Goal: Task Accomplishment & Management: Manage account settings

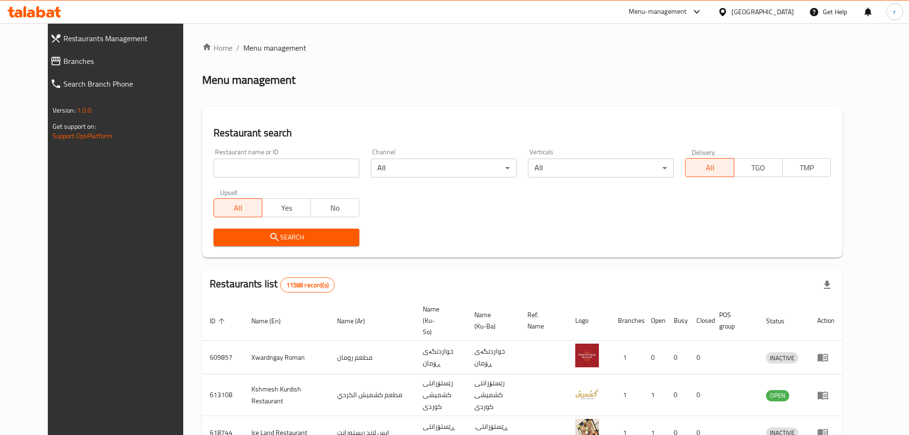
drag, startPoint x: 0, startPoint y: 0, endPoint x: 206, endPoint y: 189, distance: 279.6
click at [248, 170] on input "search" at bounding box center [287, 168] width 146 height 19
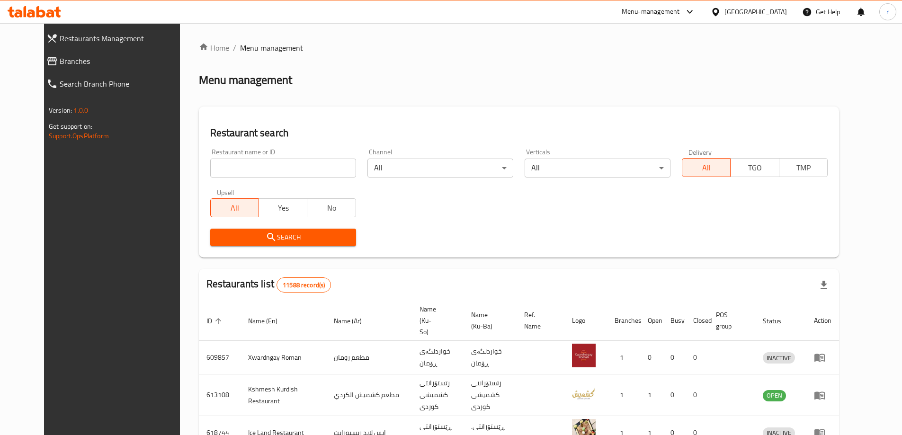
paste input "Mid Way Diet"
type input "Mid Way Diet"
click at [218, 233] on span "Search" at bounding box center [283, 238] width 131 height 12
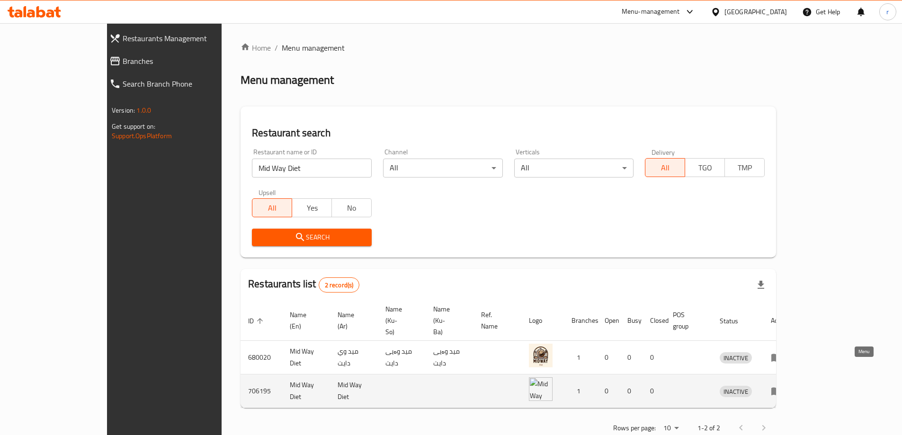
click at [782, 388] on icon "enhanced table" at bounding box center [777, 392] width 10 height 8
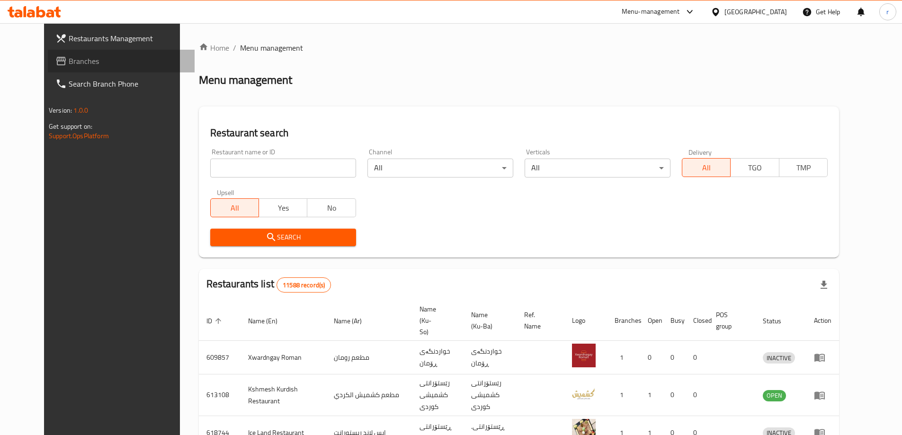
click at [90, 58] on span "Branches" at bounding box center [128, 60] width 118 height 11
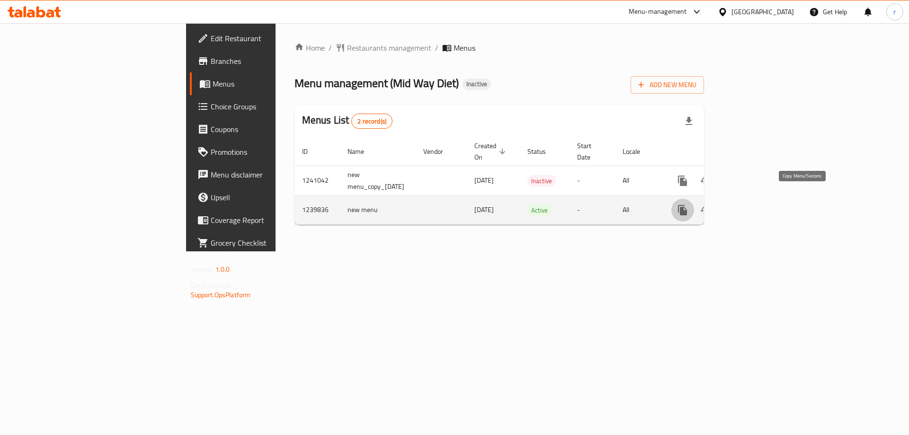
click at [687, 205] on icon "more" at bounding box center [682, 210] width 9 height 10
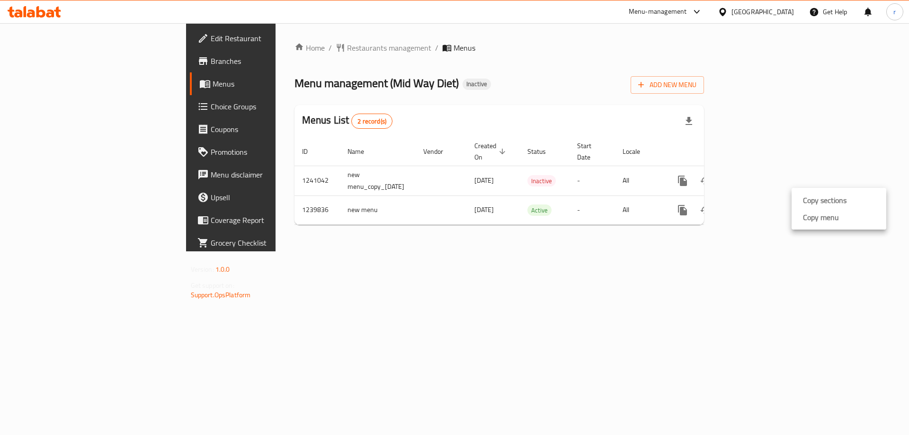
click at [803, 214] on div "Copy menu" at bounding box center [819, 217] width 40 height 11
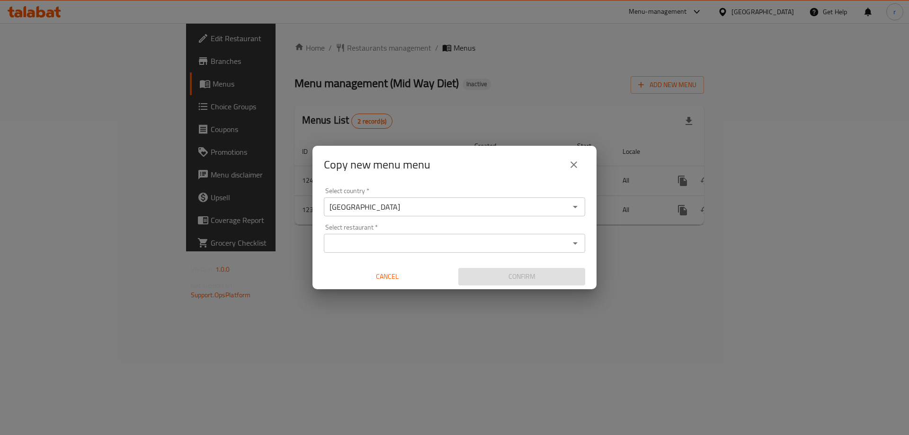
click at [462, 257] on div "Select country   * Iraq Select country * Select restaurant   * Select restauran…" at bounding box center [455, 237] width 284 height 106
click at [449, 247] on input "Select restaurant   *" at bounding box center [447, 243] width 240 height 13
paste input "706195"
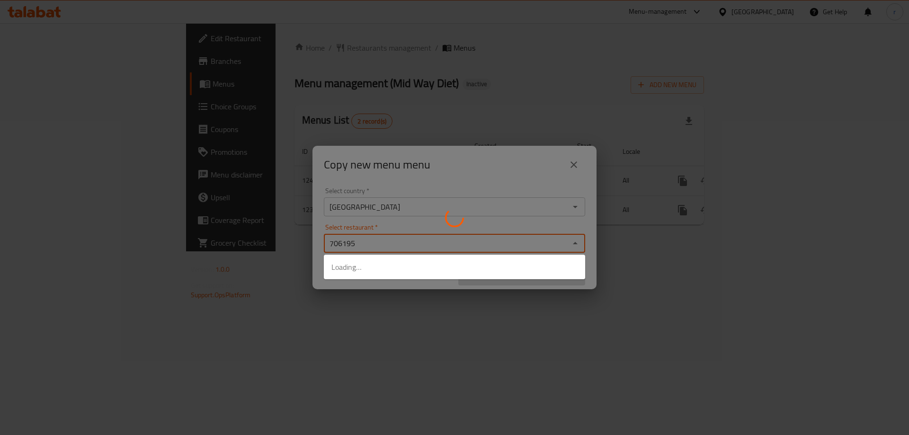
type input "706195"
click at [344, 305] on div at bounding box center [454, 217] width 909 height 435
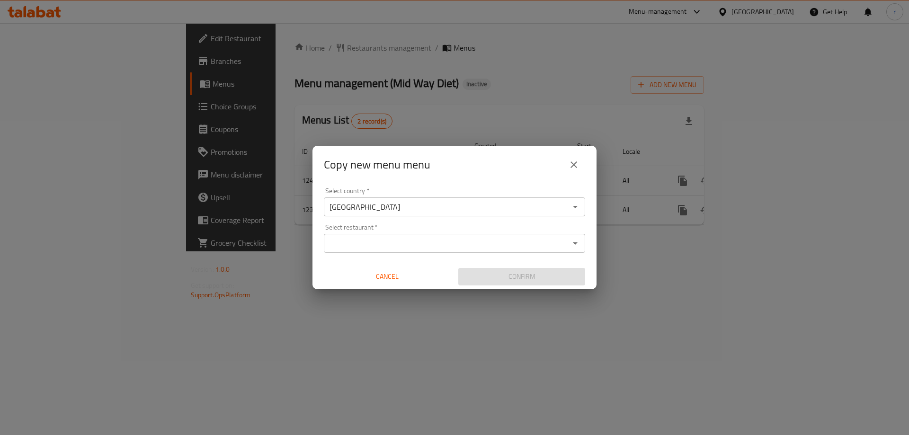
click at [375, 252] on div "Select restaurant *" at bounding box center [454, 243] width 261 height 19
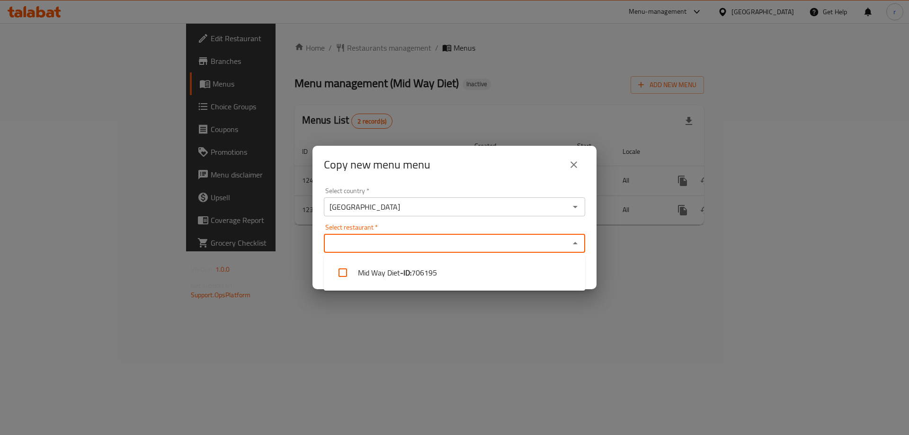
click at [400, 238] on input "Select restaurant   *" at bounding box center [447, 243] width 240 height 13
click at [400, 273] on li "Mid Way Diet - ID: 706195" at bounding box center [454, 273] width 261 height 28
checkbox input "true"
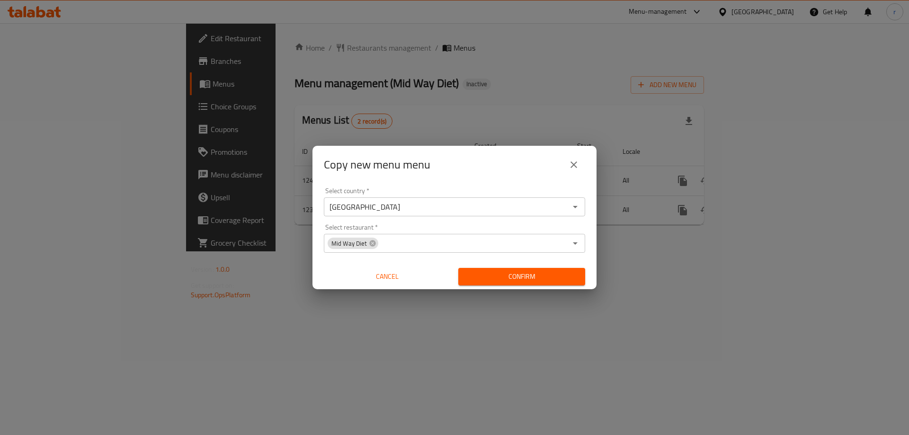
click at [423, 308] on div "Copy new menu menu Select country   * Iraq Select country * Select restaurant  …" at bounding box center [454, 217] width 909 height 435
click at [529, 277] on span "Confirm" at bounding box center [522, 277] width 112 height 12
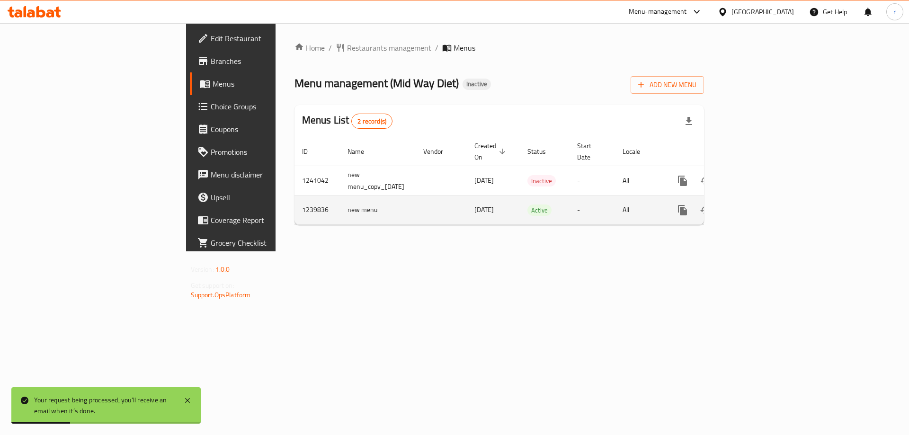
click at [755, 206] on icon "enhanced table" at bounding box center [751, 210] width 9 height 9
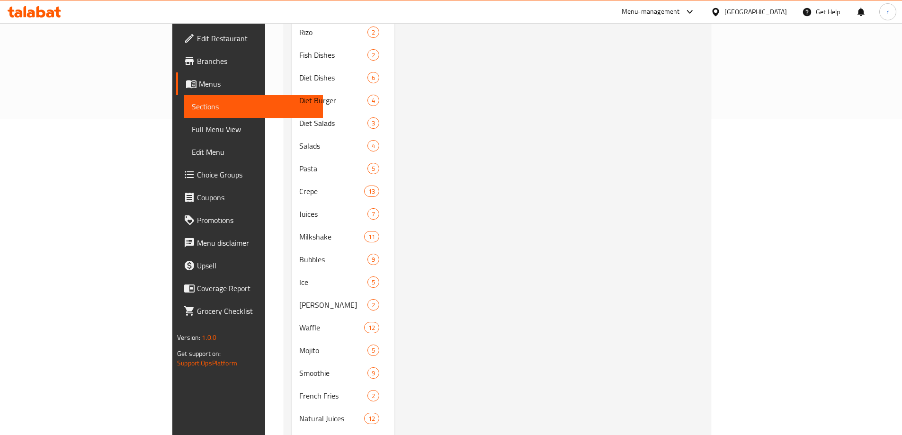
scroll to position [372, 0]
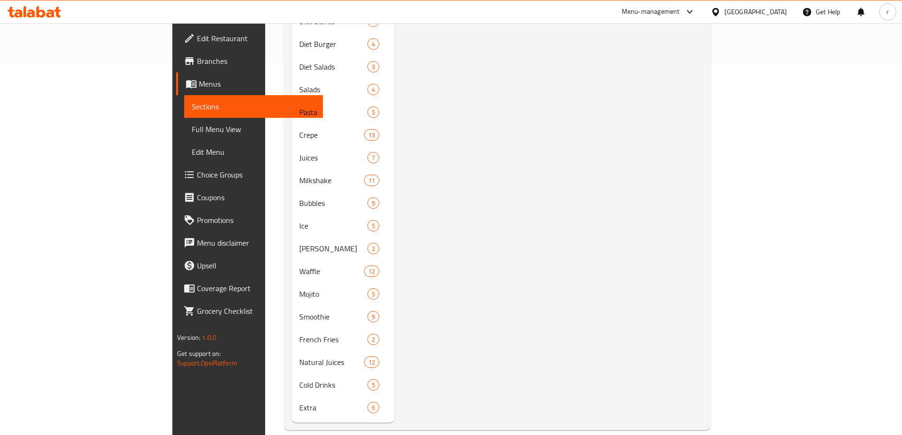
click at [176, 68] on link "Branches" at bounding box center [249, 61] width 147 height 23
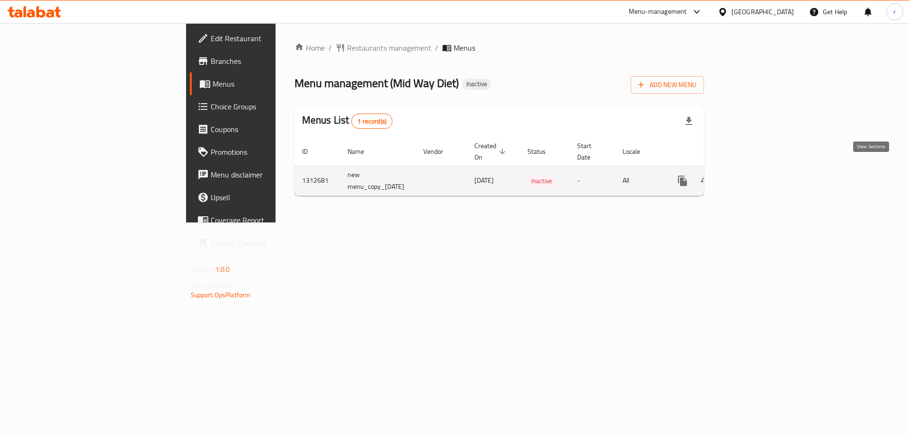
click at [757, 175] on icon "enhanced table" at bounding box center [751, 180] width 11 height 11
click at [711, 178] on icon "enhanced table" at bounding box center [706, 182] width 10 height 8
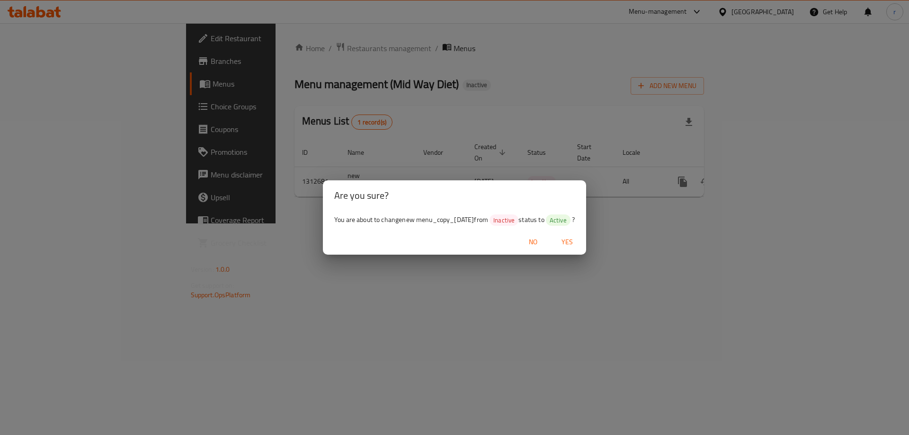
click at [579, 245] on span "Yes" at bounding box center [567, 242] width 23 height 12
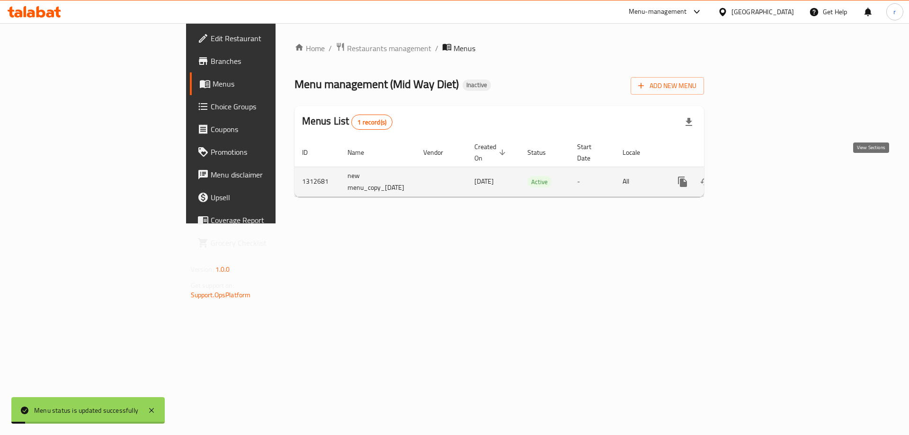
click at [757, 176] on icon "enhanced table" at bounding box center [751, 181] width 11 height 11
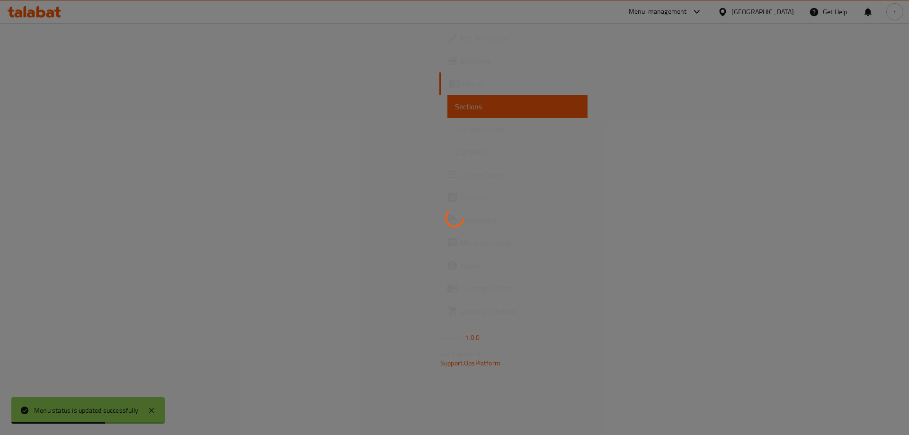
click at [323, 140] on div at bounding box center [454, 217] width 909 height 435
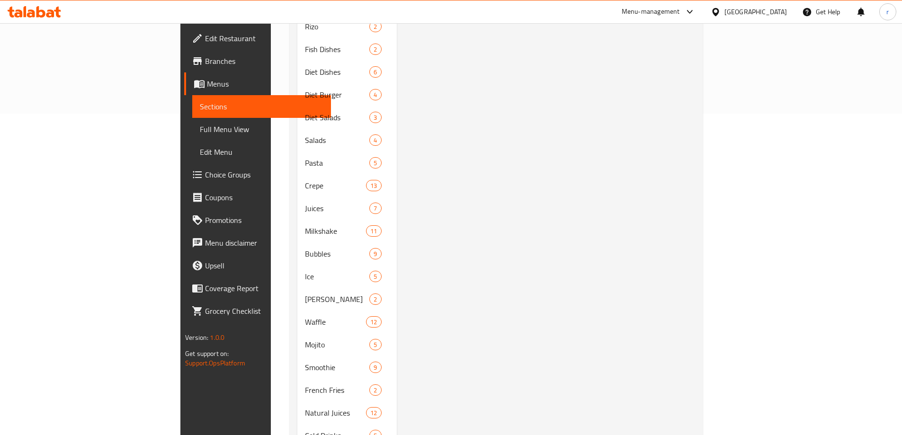
scroll to position [372, 0]
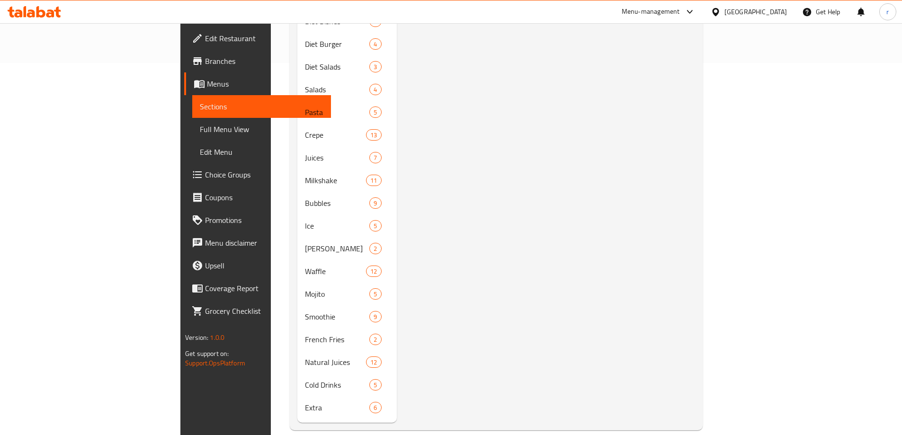
click at [200, 124] on span "Full Menu View" at bounding box center [262, 129] width 124 height 11
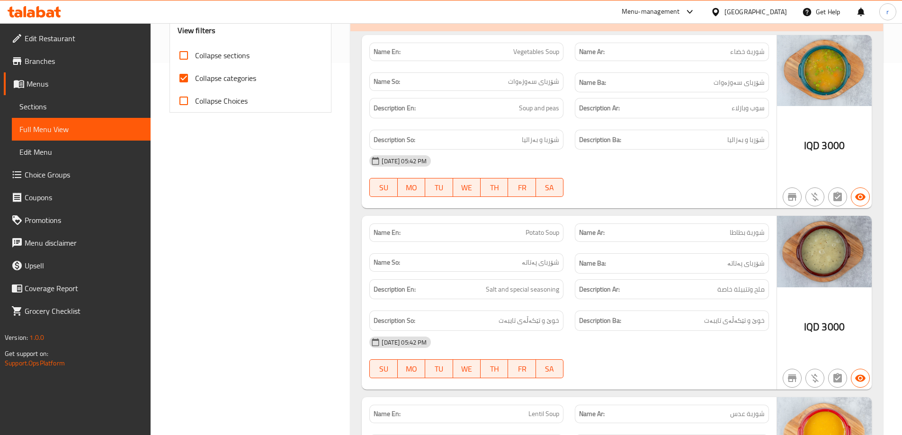
scroll to position [309, 0]
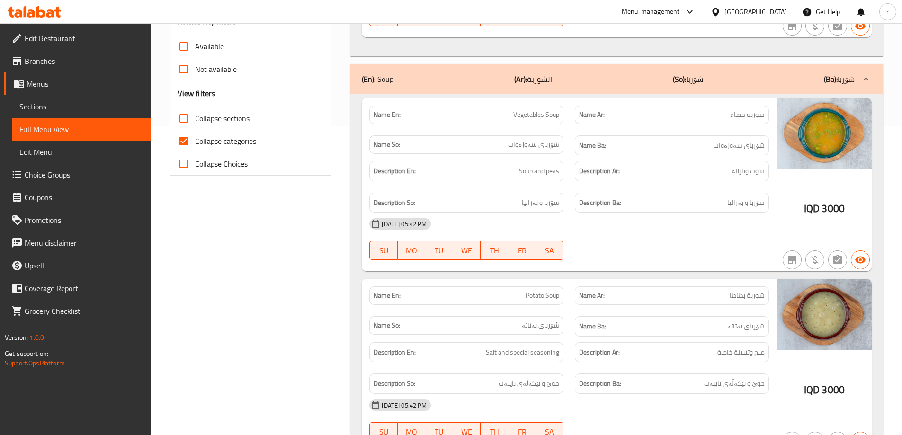
click at [184, 141] on input "Collapse categories" at bounding box center [183, 141] width 23 height 23
checkbox input "false"
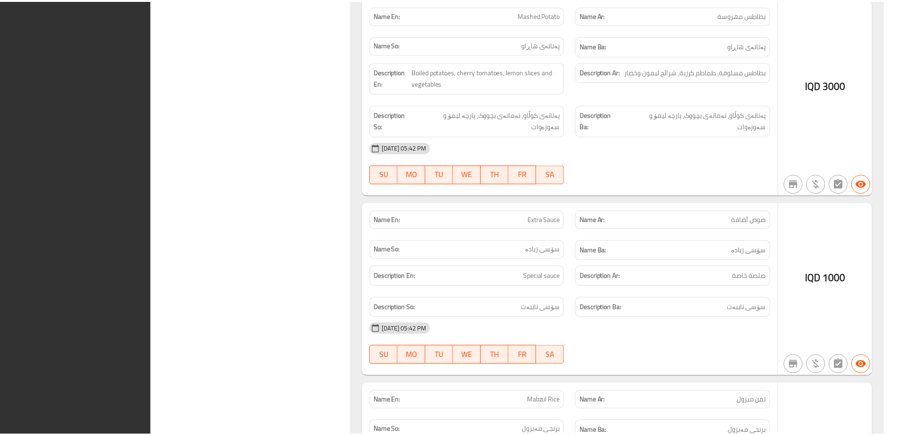
scroll to position [35206, 0]
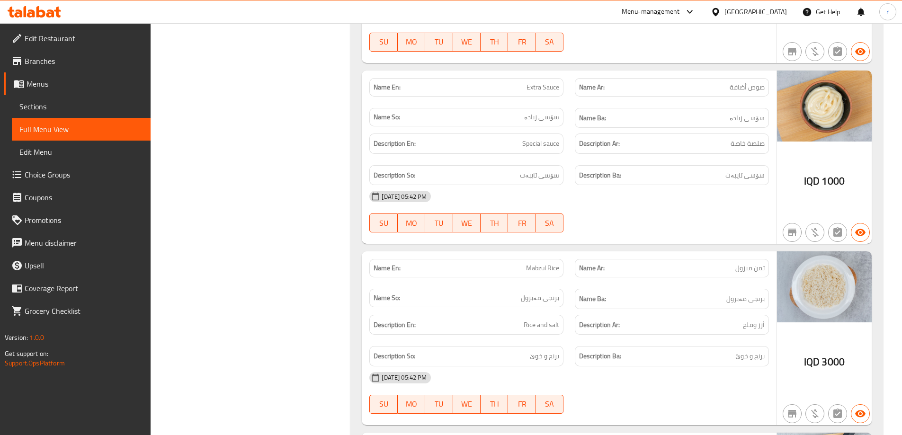
click at [93, 61] on span "Branches" at bounding box center [84, 60] width 118 height 11
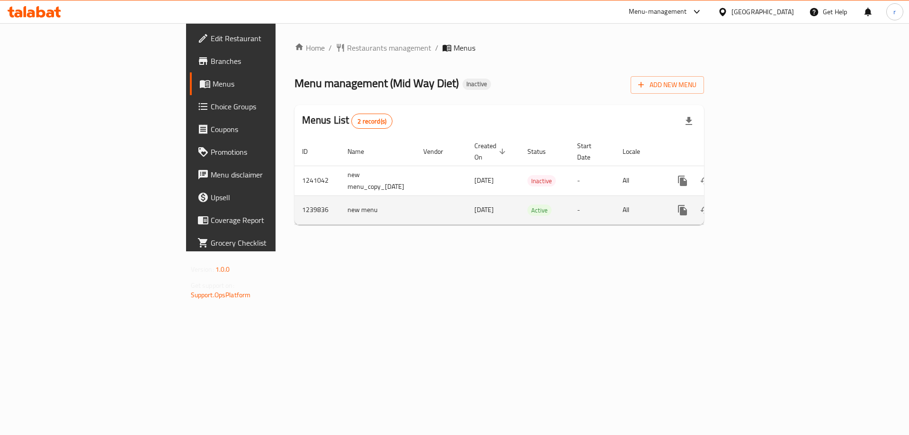
click at [757, 205] on icon "enhanced table" at bounding box center [751, 210] width 11 height 11
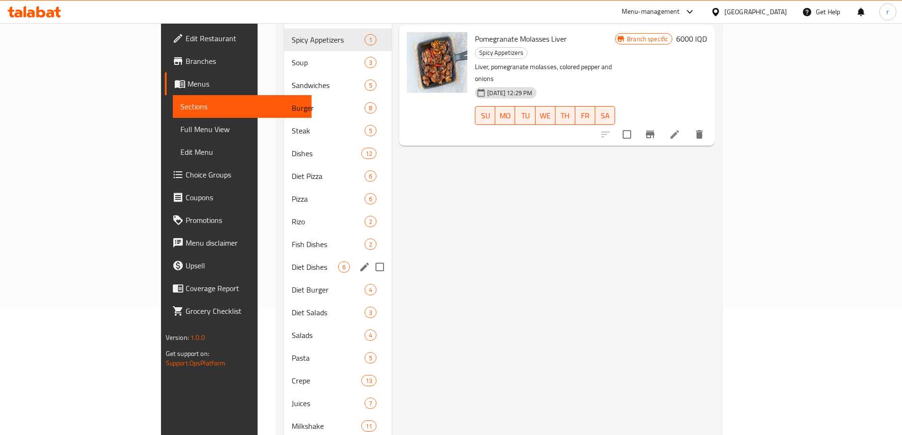
scroll to position [189, 0]
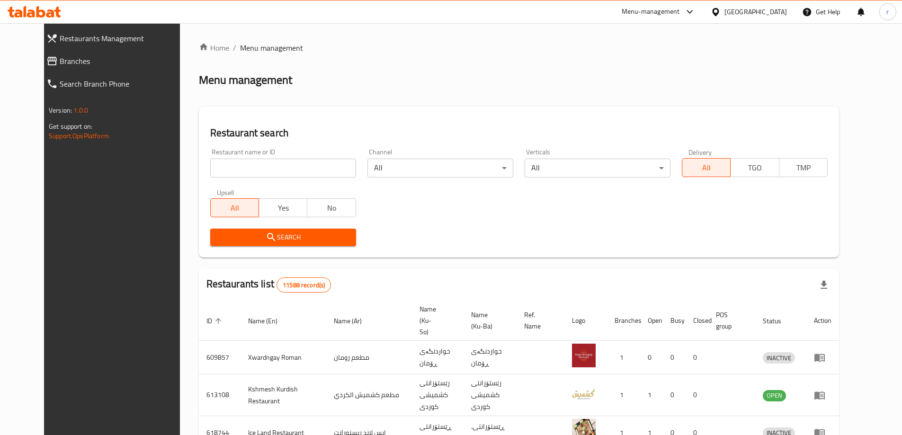
drag, startPoint x: 0, startPoint y: 0, endPoint x: 265, endPoint y: 170, distance: 314.7
click at [265, 170] on input "search" at bounding box center [283, 168] width 146 height 19
paste input "Cappuccino Duhok"
type input "Cappuccino Duhok"
click at [286, 231] on button "Search" at bounding box center [283, 238] width 146 height 18
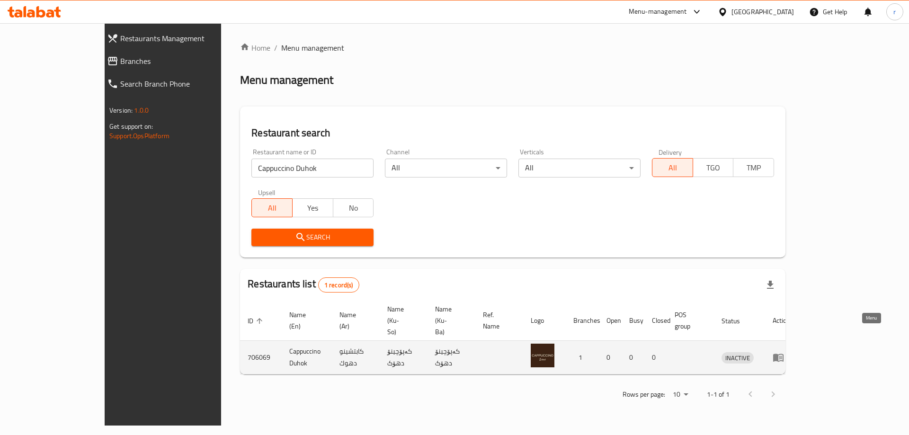
click at [784, 354] on icon "enhanced table" at bounding box center [778, 358] width 10 height 8
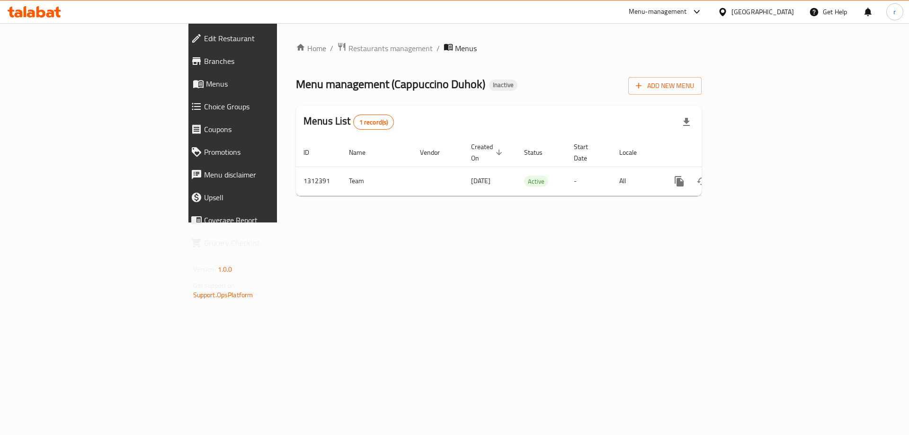
click at [204, 36] on span "Edit Restaurant" at bounding box center [268, 38] width 129 height 11
